Goal: Communication & Community: Answer question/provide support

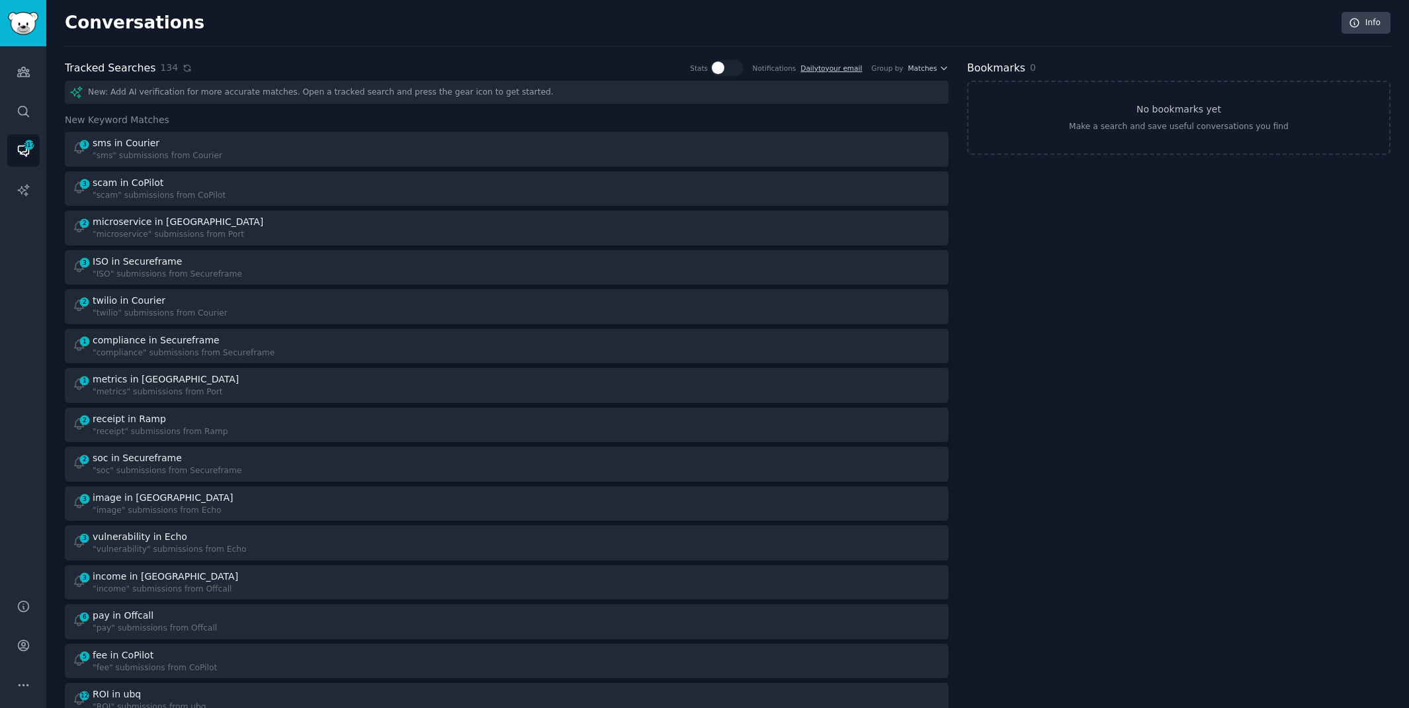
click at [184, 65] on icon at bounding box center [187, 68] width 6 height 6
click at [184, 69] on icon at bounding box center [187, 68] width 6 height 6
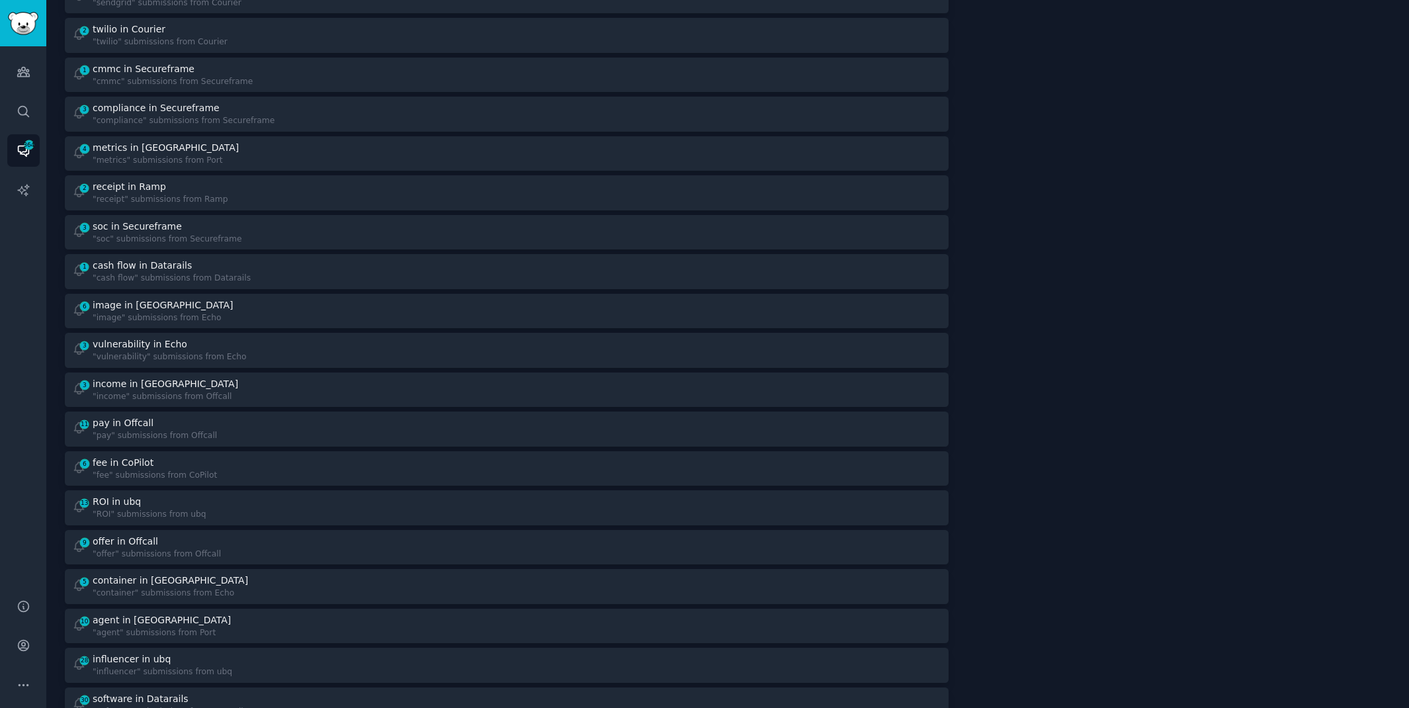
scroll to position [447, 0]
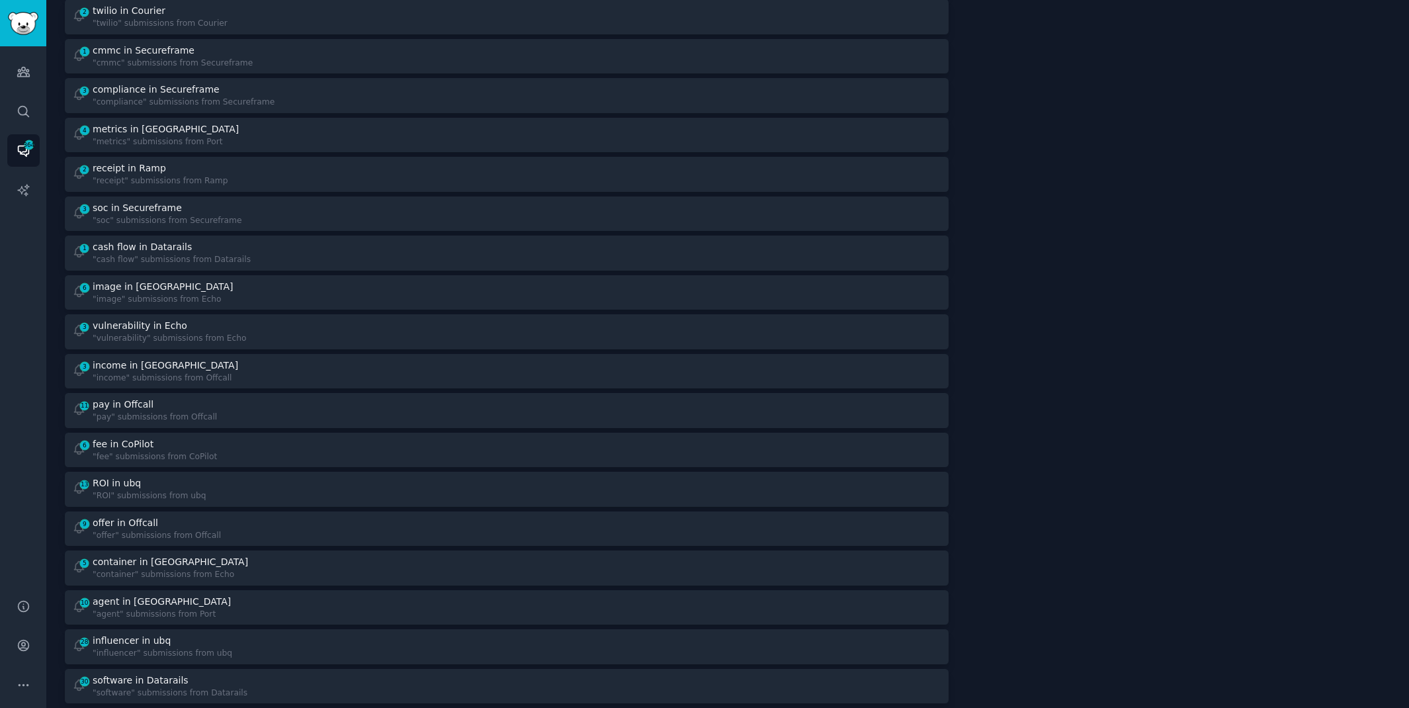
click at [311, 249] on div "1 cash flow in Datarails "cash flow" submissions from Datarails" at bounding box center [285, 253] width 426 height 26
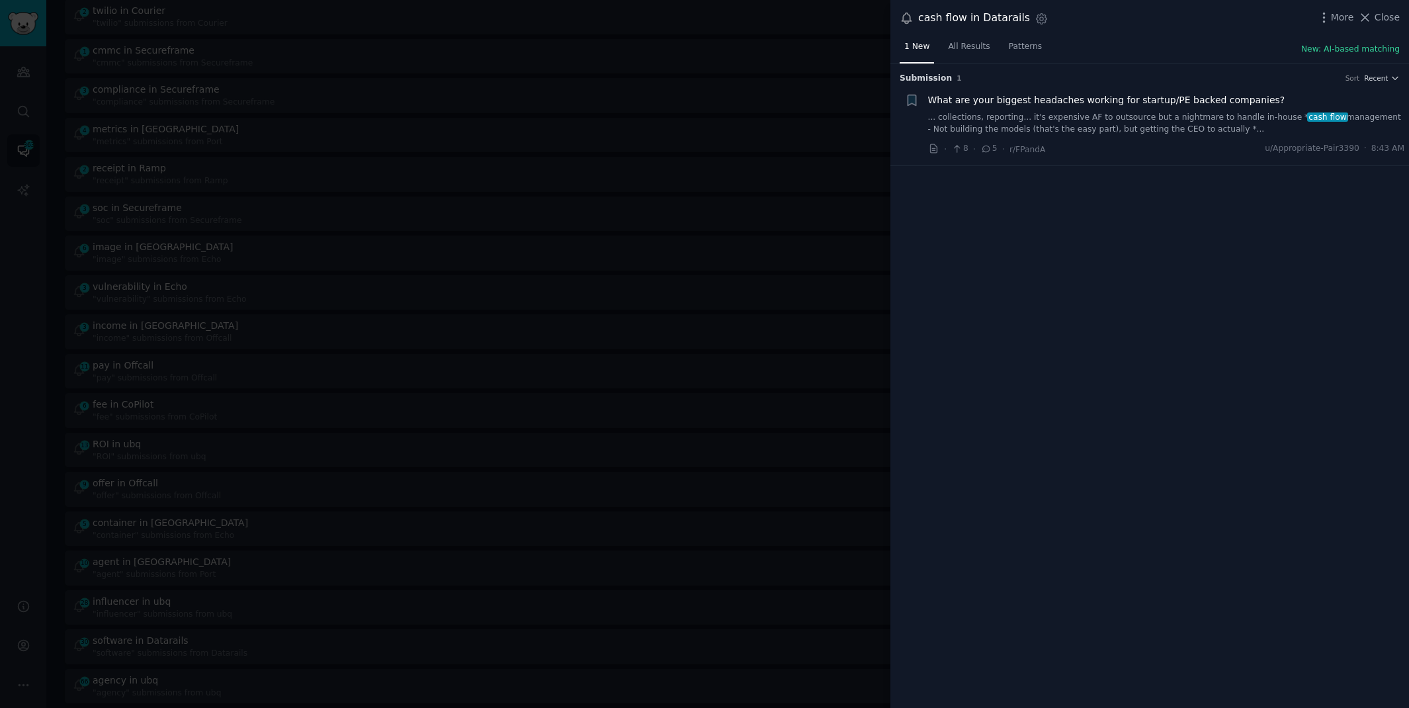
click at [1080, 120] on link "... collections, reporting... it's expensive AF to outsource but a nightmare to…" at bounding box center [1166, 123] width 477 height 23
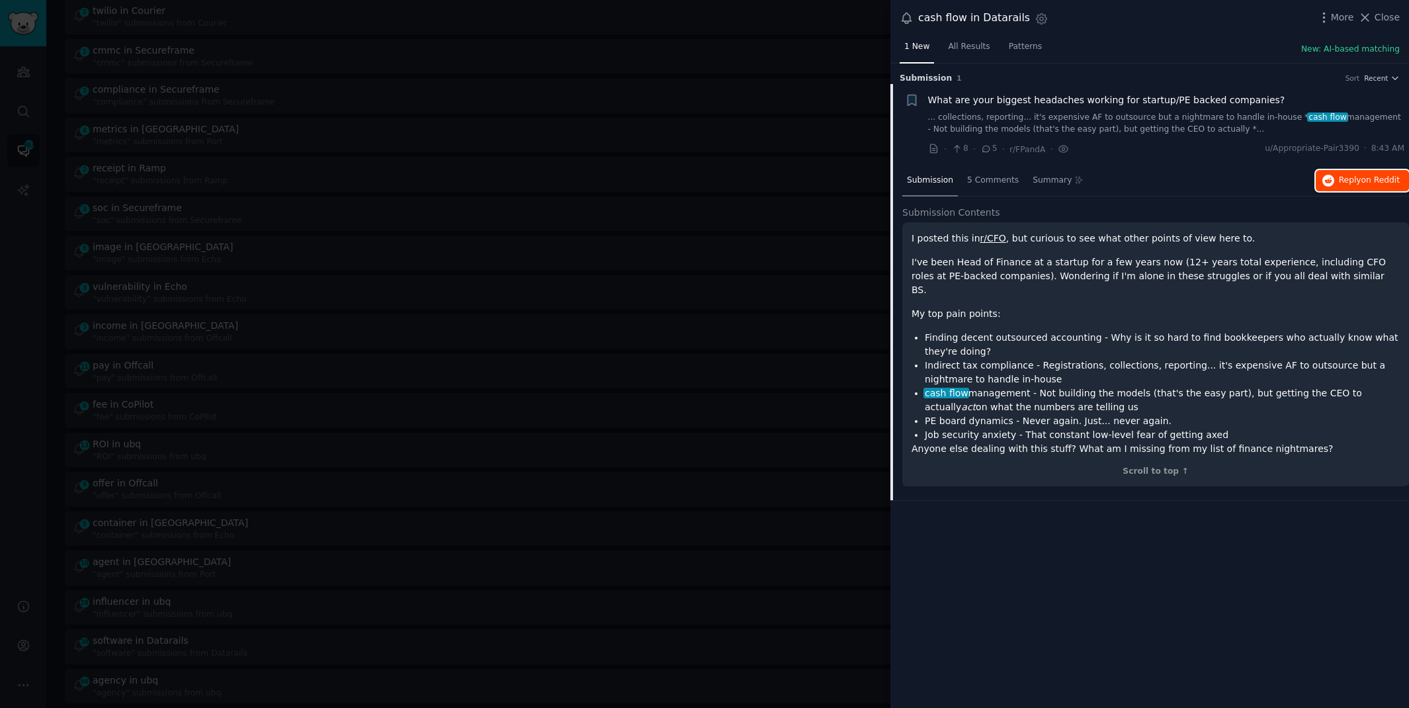
click at [1354, 177] on span "Reply on Reddit" at bounding box center [1369, 181] width 61 height 12
click at [702, 27] on div at bounding box center [704, 354] width 1409 height 708
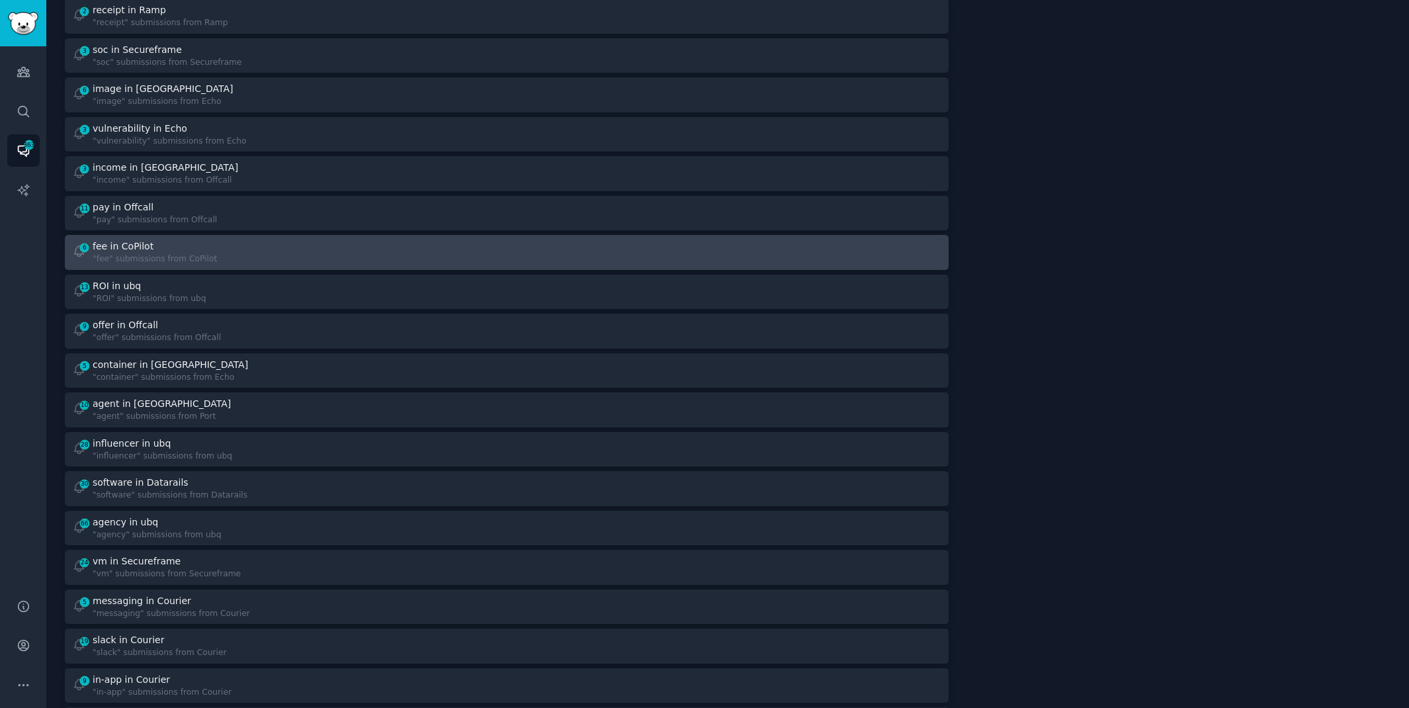
scroll to position [606, 0]
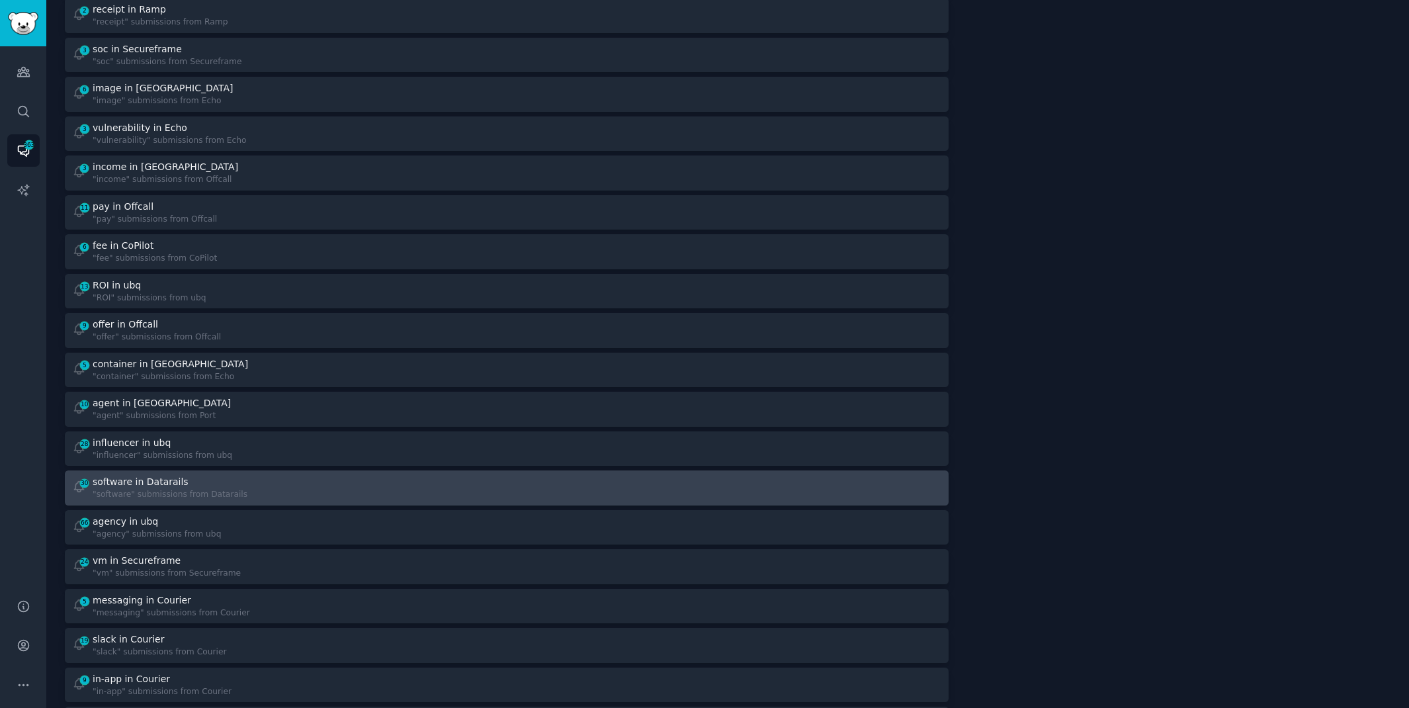
click at [362, 487] on div "30 software in Datarails "software" submissions from Datarails" at bounding box center [285, 488] width 426 height 26
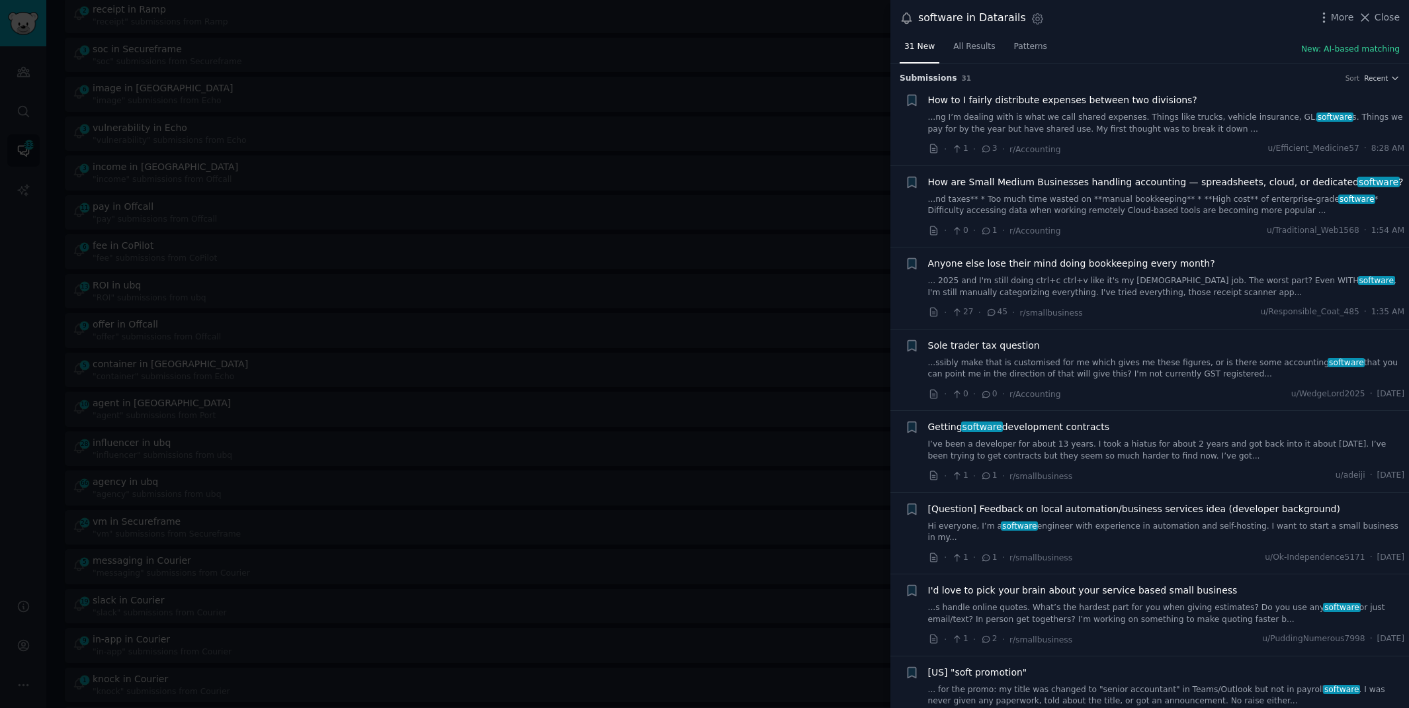
click at [1067, 126] on link "...ng I’m dealing with is what we call shared expenses. Things like trucks, veh…" at bounding box center [1166, 123] width 477 height 23
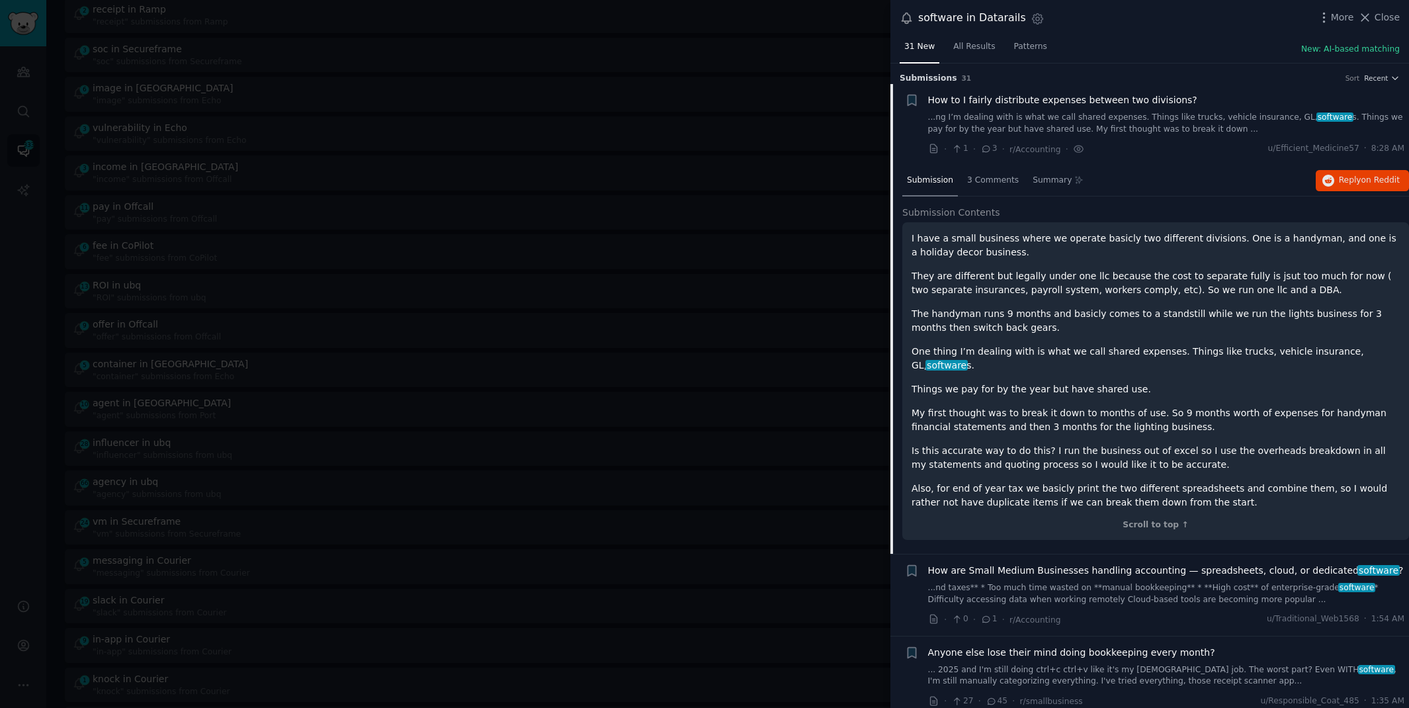
scroll to position [21, 0]
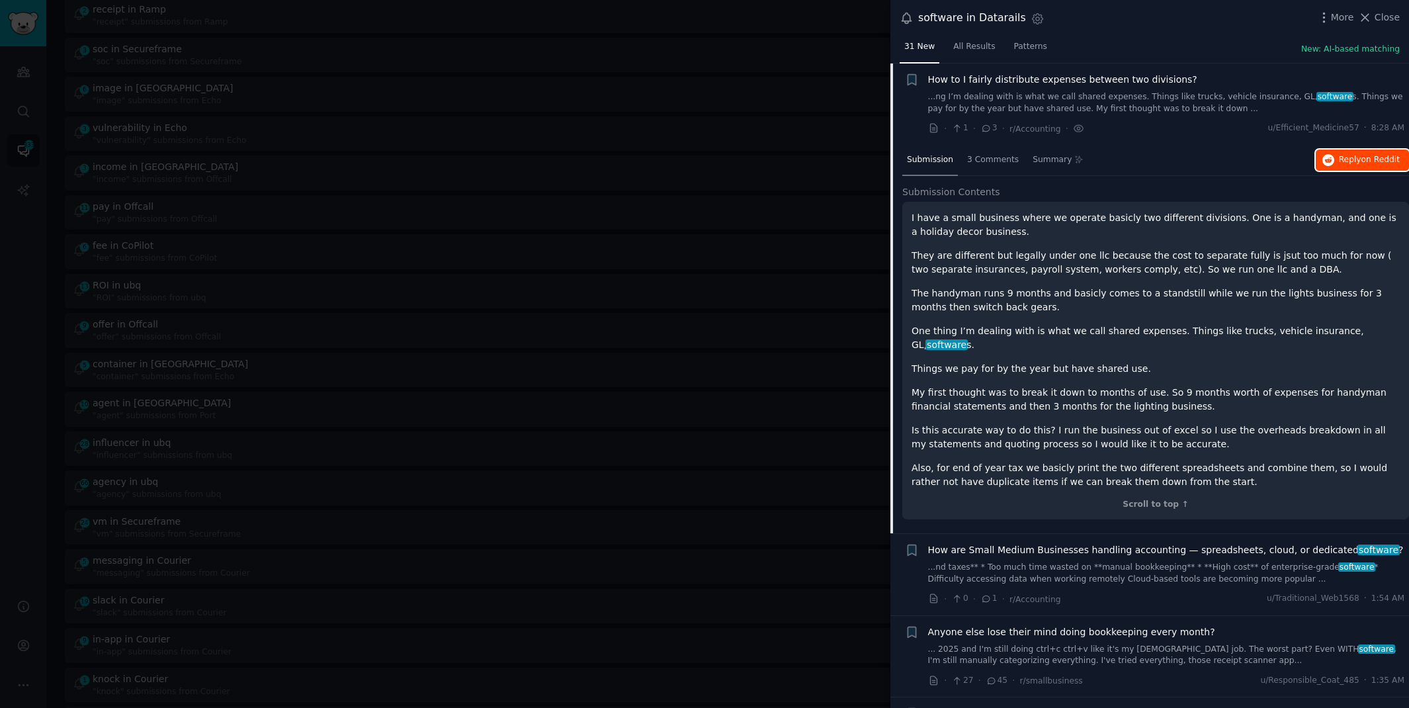
click at [1378, 154] on span "Reply on Reddit" at bounding box center [1369, 160] width 61 height 12
click at [1386, 12] on span "Close" at bounding box center [1386, 18] width 25 height 14
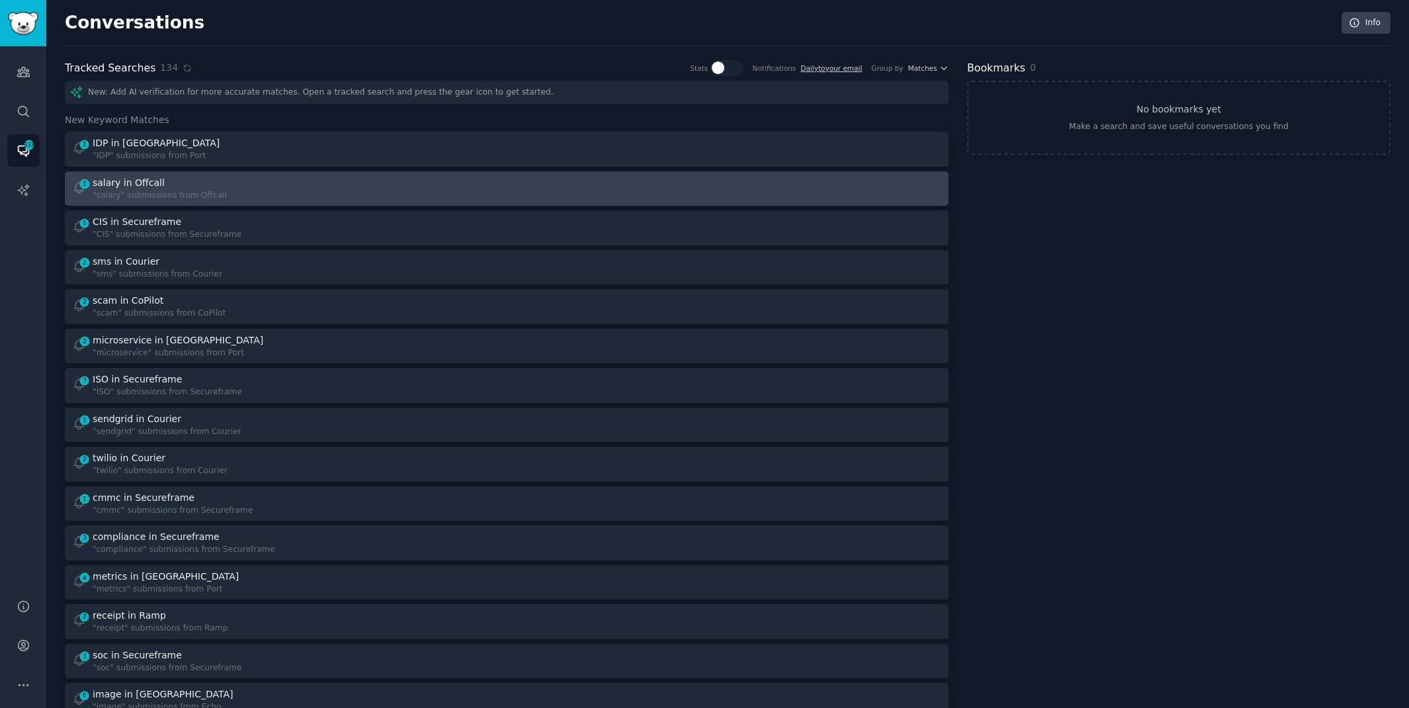
click at [286, 195] on div "1 salary in Offcall "salary" submissions from Offcall" at bounding box center [285, 189] width 426 height 26
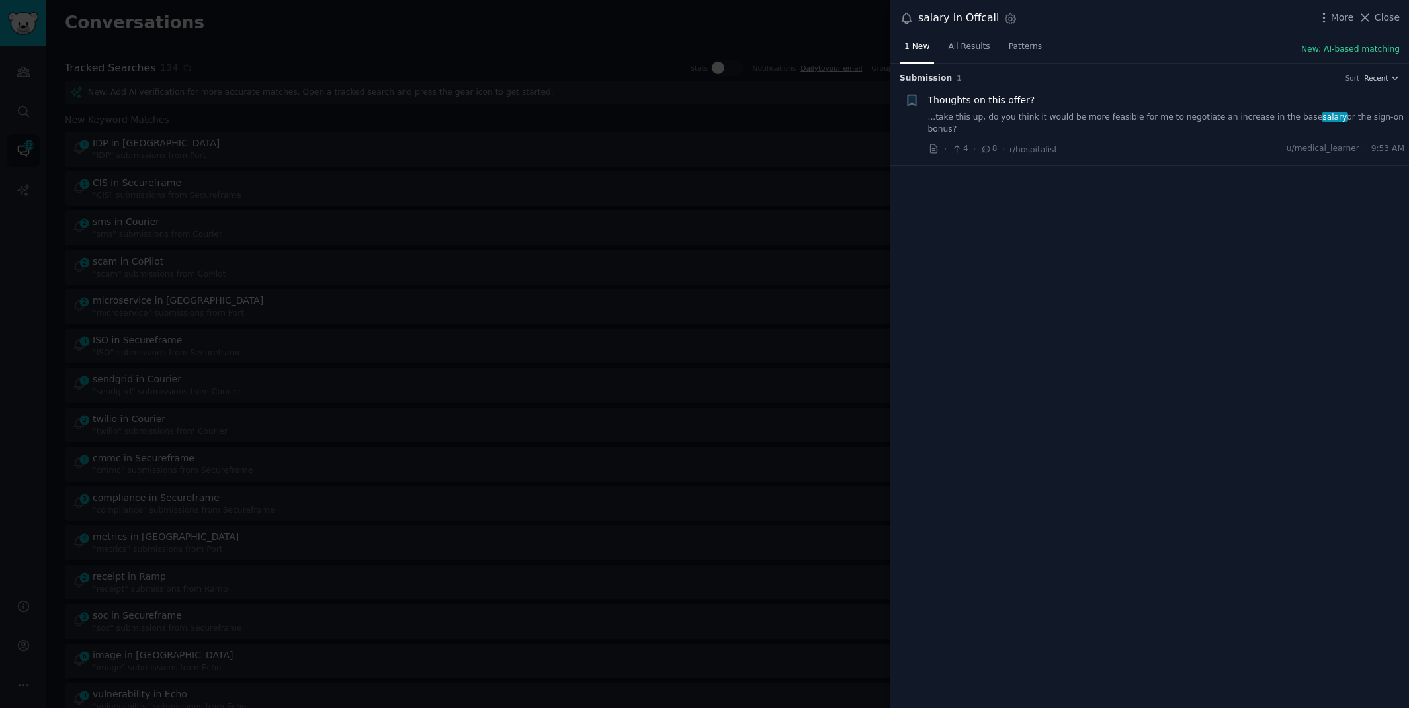
click at [1150, 122] on div "Thoughts on this offer? ...take this up, do you think it would be more feasible…" at bounding box center [1166, 124] width 477 height 63
click at [1132, 113] on link "...take this up, do you think it would be more feasible for me to negotiate an …" at bounding box center [1166, 123] width 477 height 23
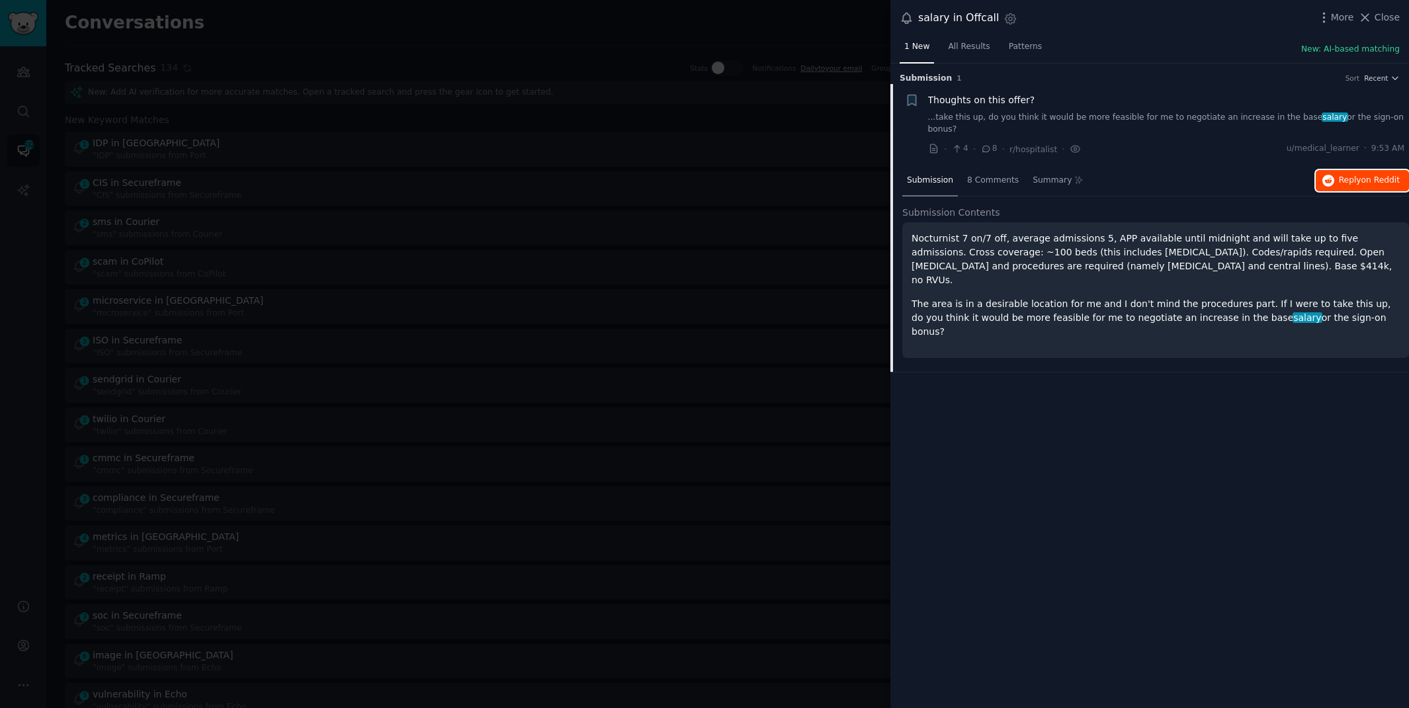
click at [1344, 175] on span "Reply on Reddit" at bounding box center [1369, 181] width 61 height 12
click at [1352, 175] on span "Reply on Reddit" at bounding box center [1369, 181] width 61 height 12
